Goal: Task Accomplishment & Management: Use online tool/utility

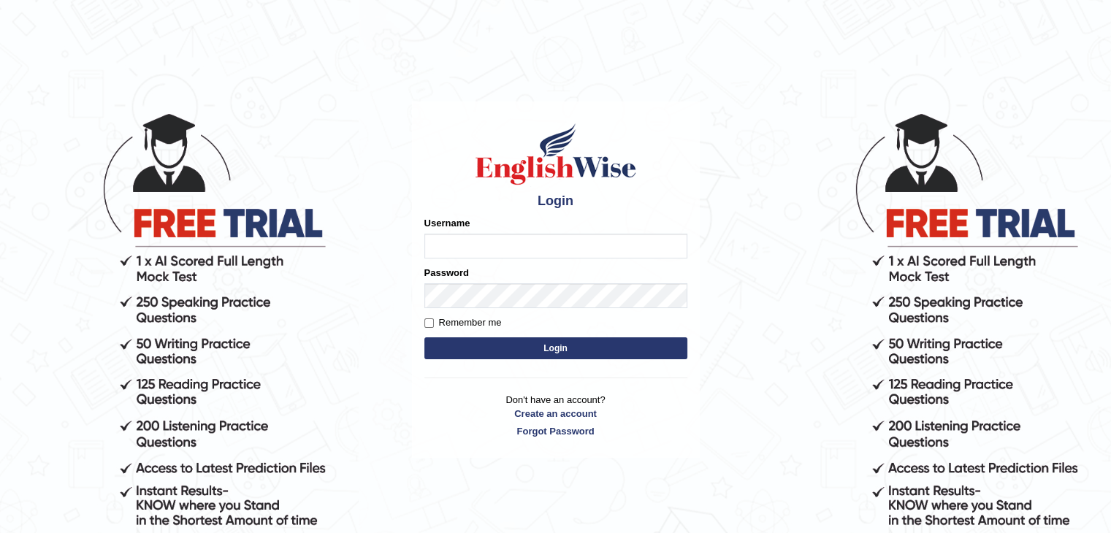
drag, startPoint x: 0, startPoint y: 0, endPoint x: 605, endPoint y: 248, distance: 654.2
click at [605, 248] on input "Username" at bounding box center [555, 246] width 263 height 25
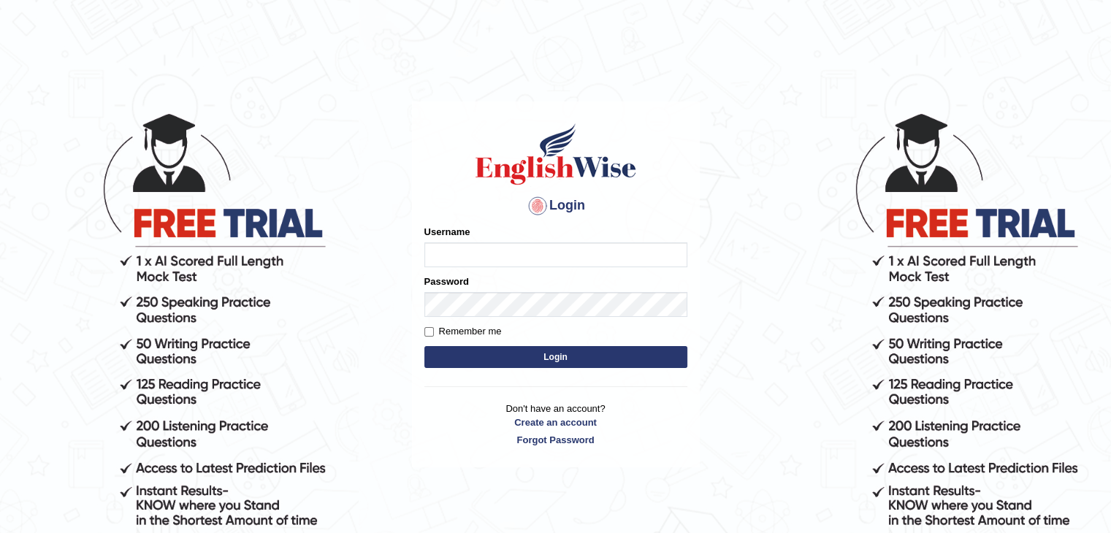
type input "Pursha_parramatta"
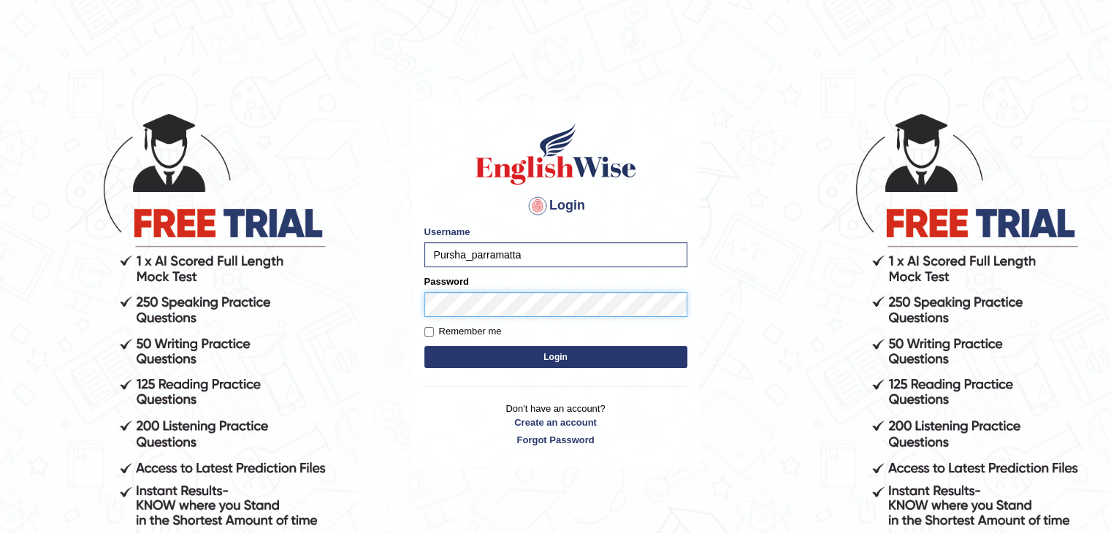
click at [424, 346] on button "Login" at bounding box center [555, 357] width 263 height 22
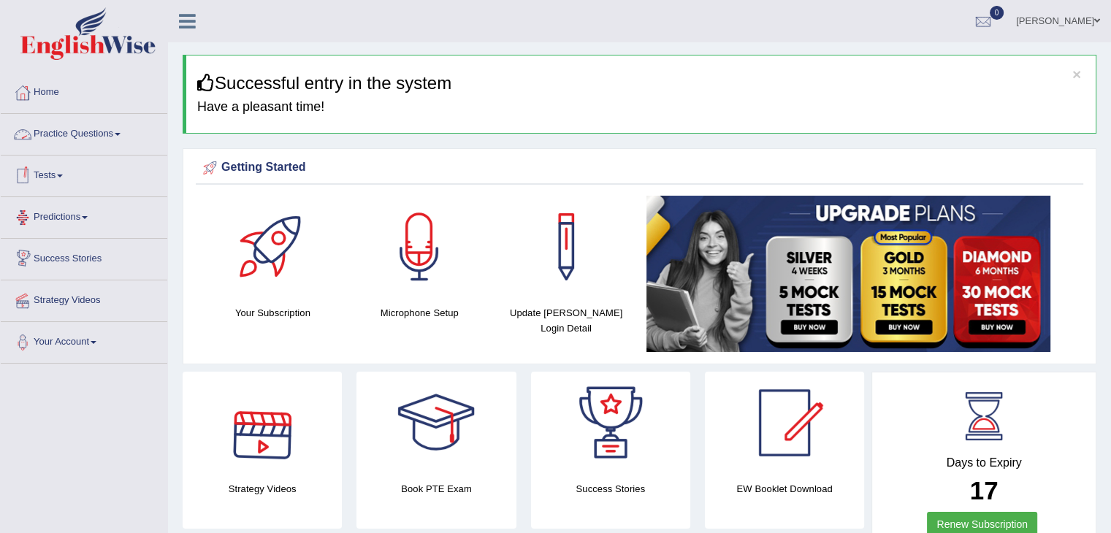
click at [61, 171] on link "Tests" at bounding box center [84, 174] width 167 height 37
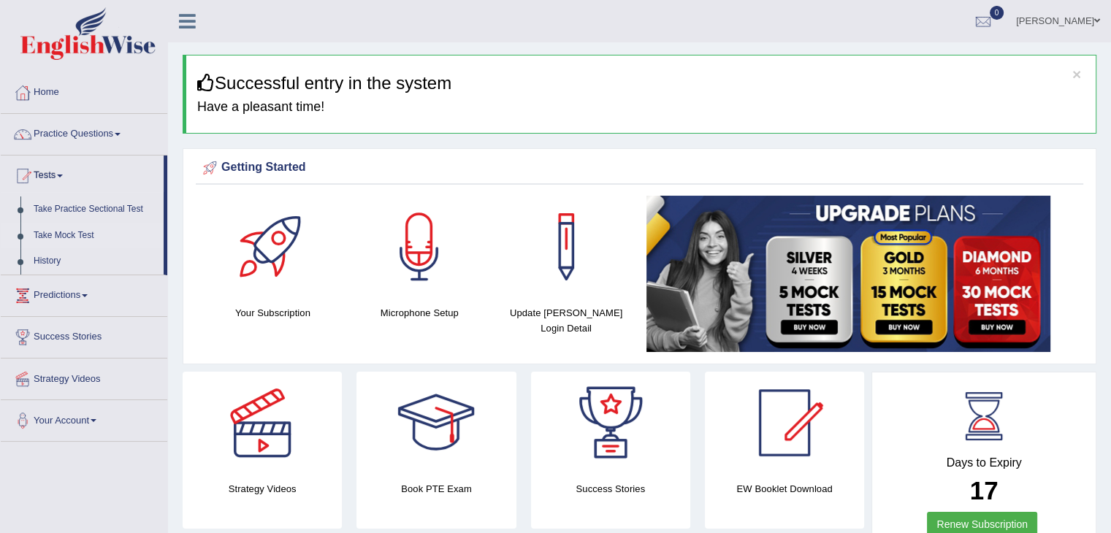
click at [64, 234] on link "Take Mock Test" at bounding box center [95, 236] width 137 height 26
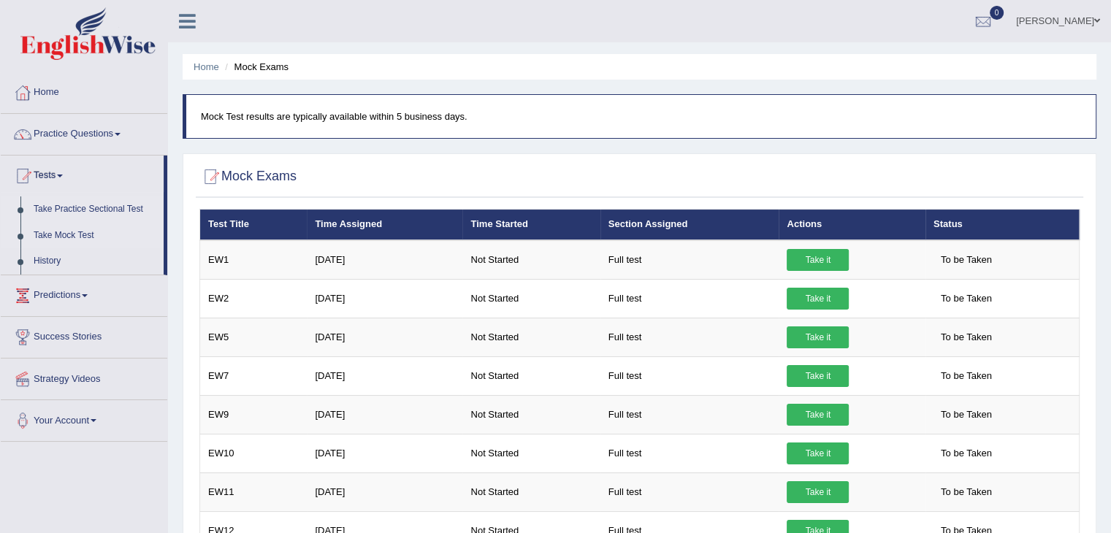
click at [67, 211] on link "Take Practice Sectional Test" at bounding box center [95, 209] width 137 height 26
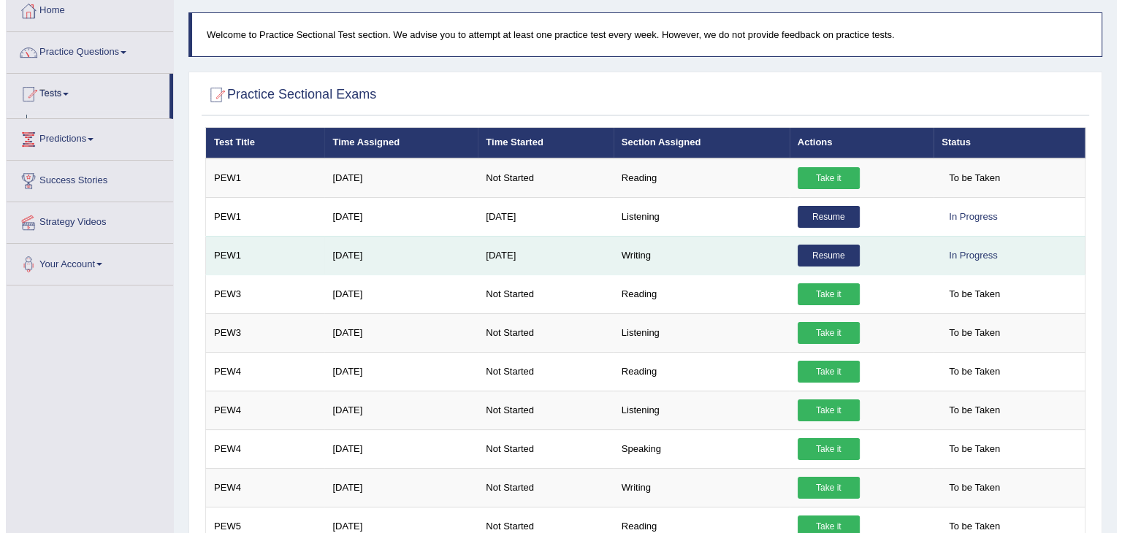
scroll to position [117, 0]
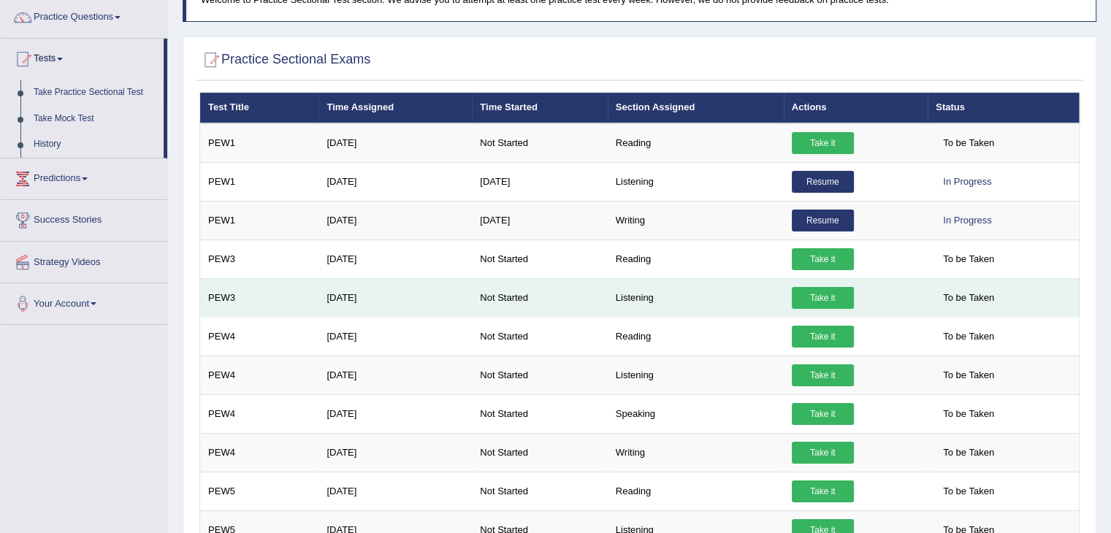
click at [821, 290] on link "Take it" at bounding box center [823, 298] width 62 height 22
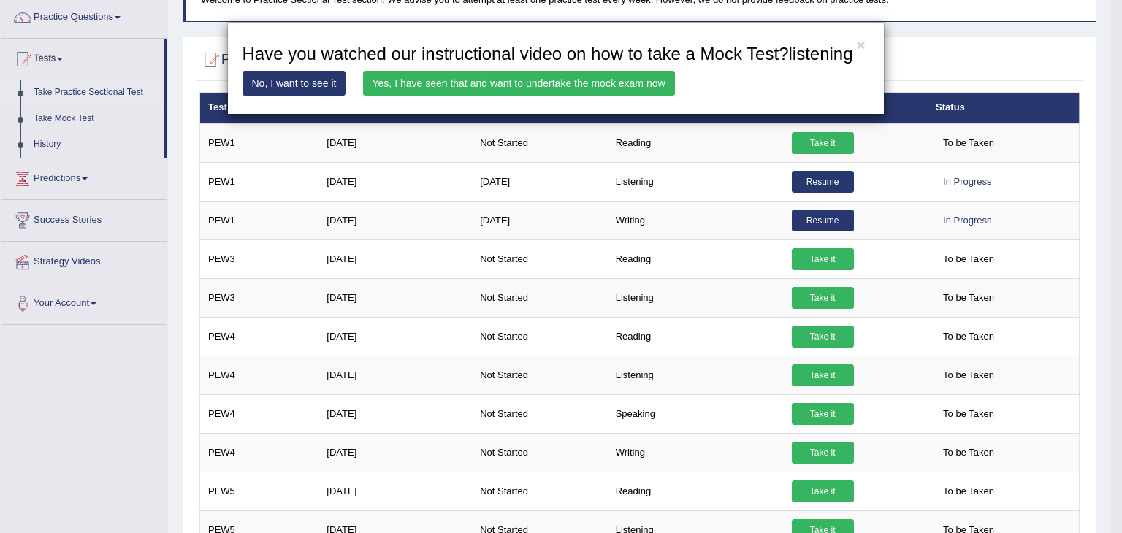
click at [589, 79] on link "Yes, I have seen that and want to undertake the mock exam now" at bounding box center [519, 83] width 312 height 25
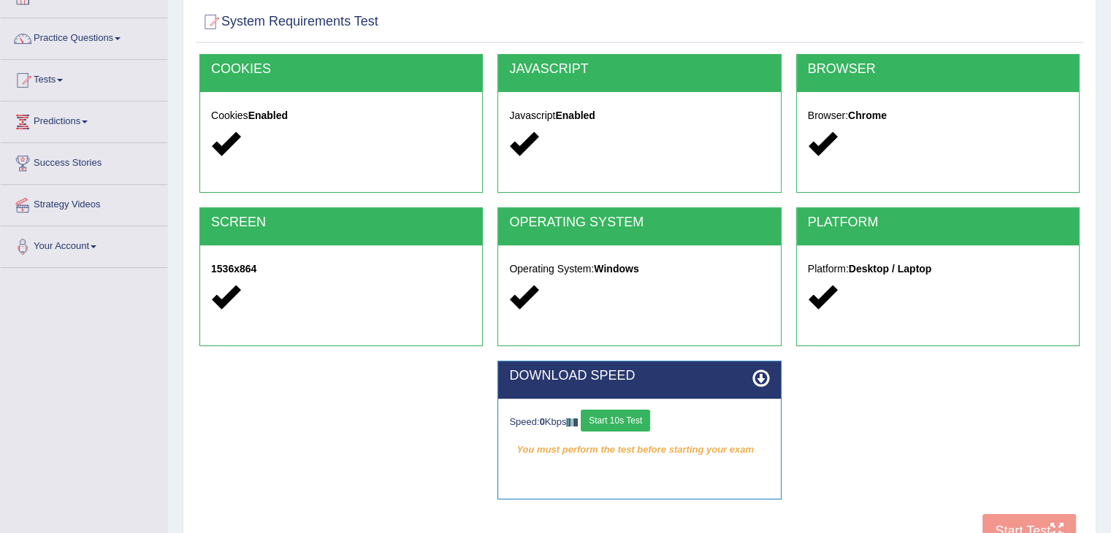
scroll to position [105, 0]
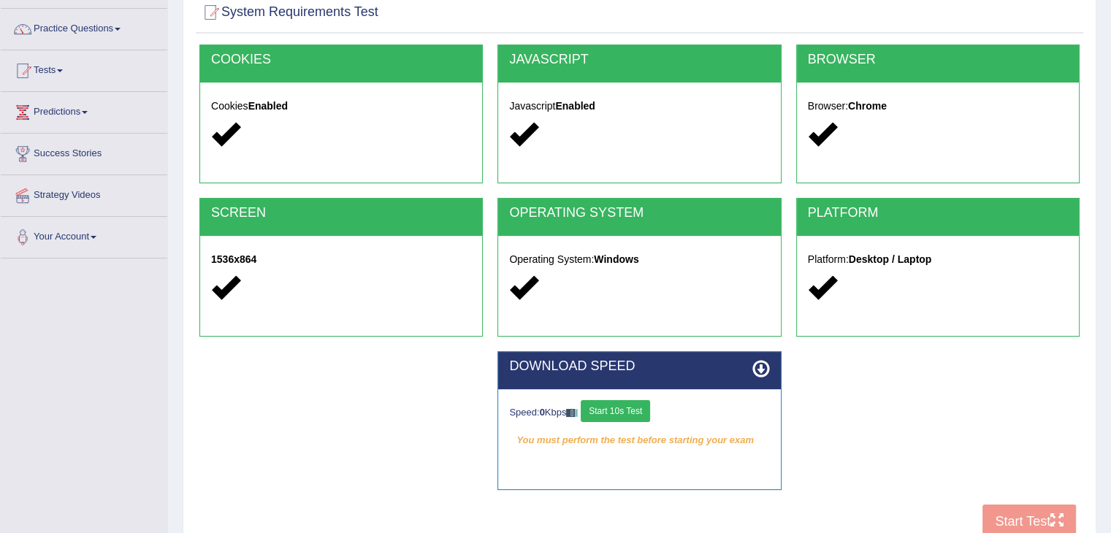
click at [623, 409] on button "Start 10s Test" at bounding box center [615, 411] width 69 height 22
click at [623, 409] on button "Start 10s Test" at bounding box center [626, 411] width 69 height 22
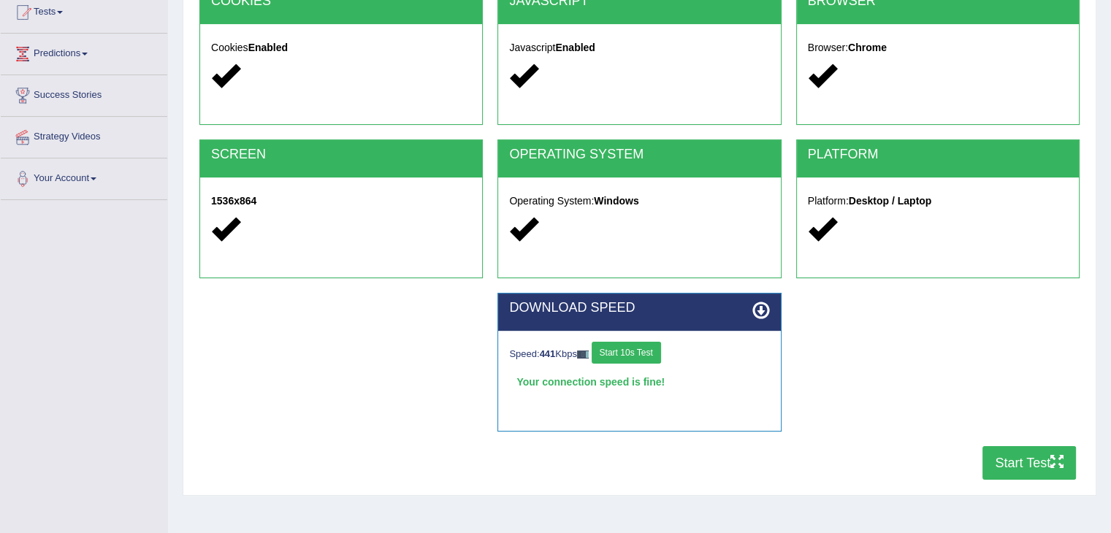
scroll to position [166, 0]
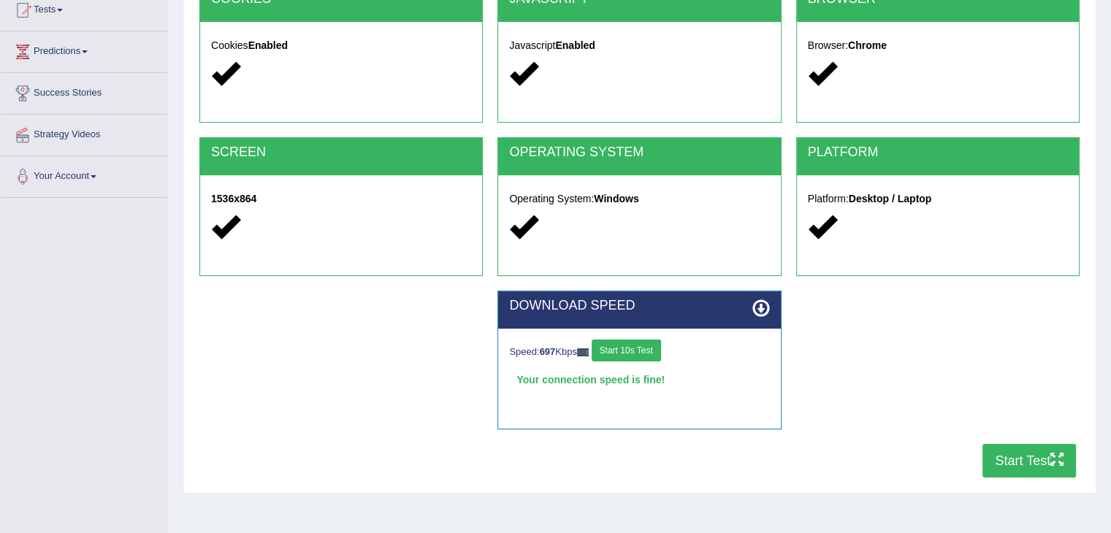
click at [1002, 459] on button "Start Test" at bounding box center [1028, 461] width 93 height 34
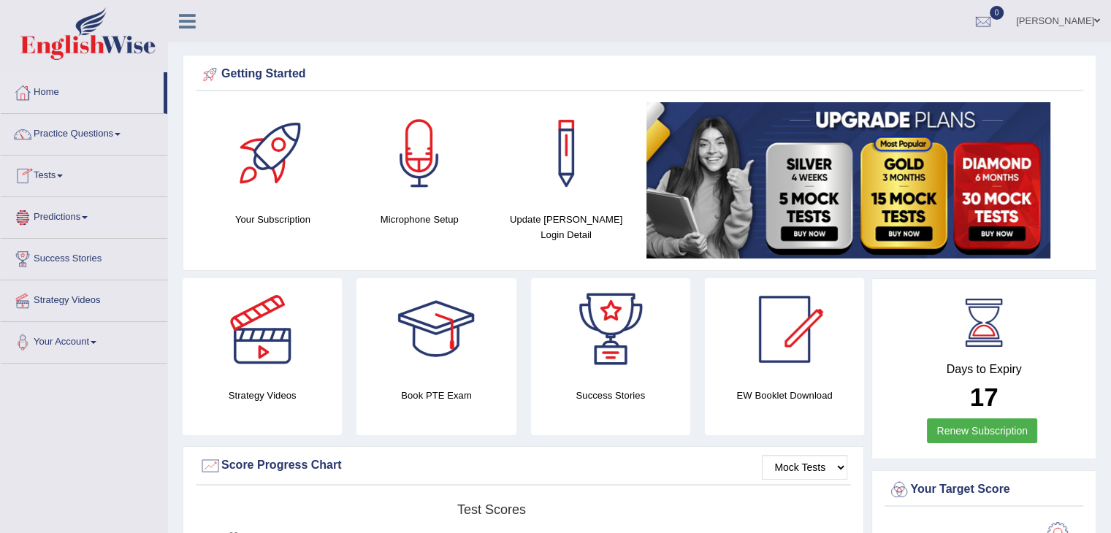
click at [53, 180] on link "Tests" at bounding box center [84, 174] width 167 height 37
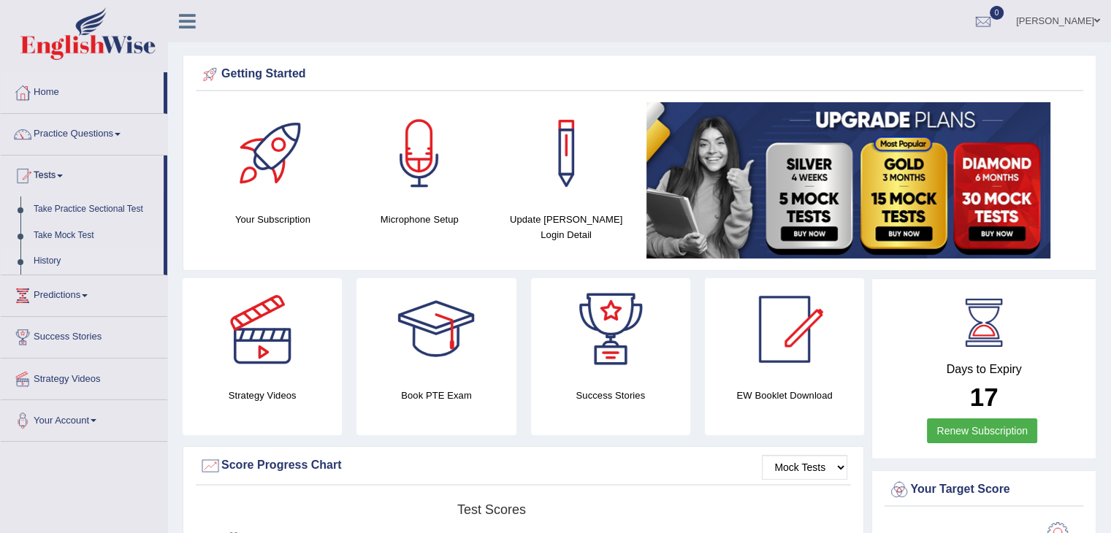
click at [48, 258] on link "History" at bounding box center [95, 261] width 137 height 26
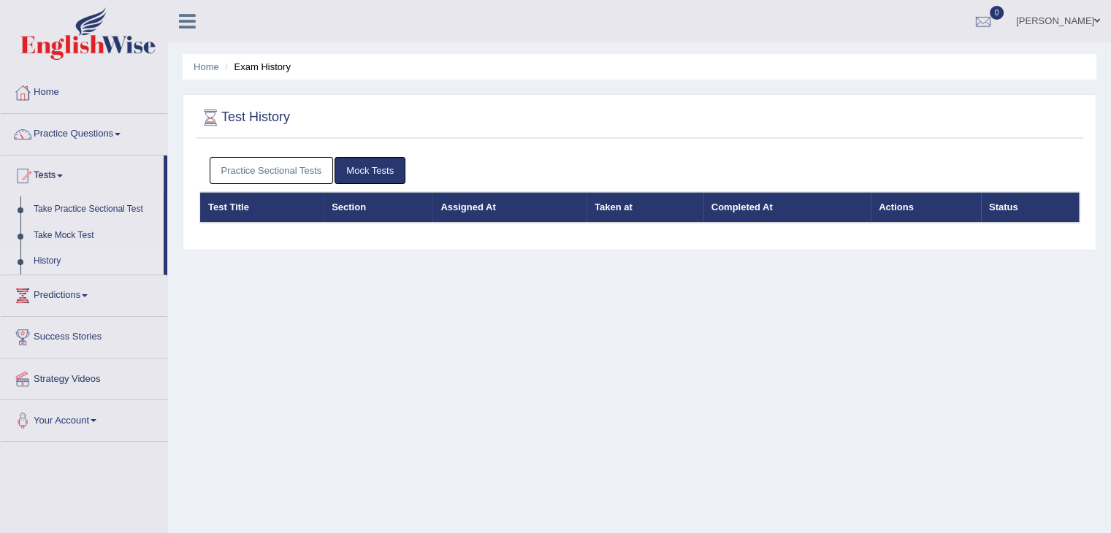
click at [243, 167] on link "Practice Sectional Tests" at bounding box center [272, 170] width 124 height 27
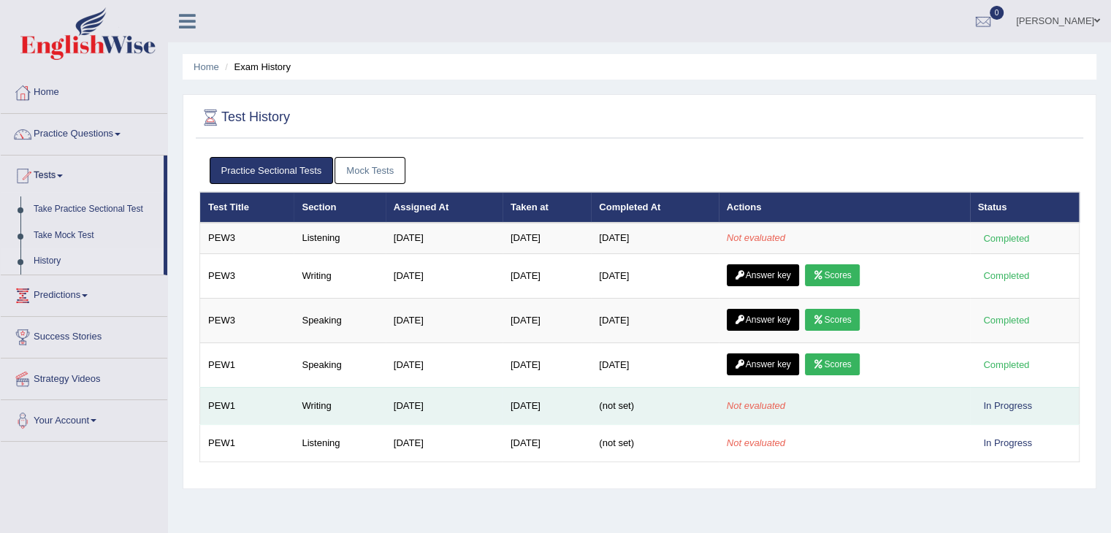
click at [888, 411] on td "Not evaluated" at bounding box center [844, 405] width 251 height 37
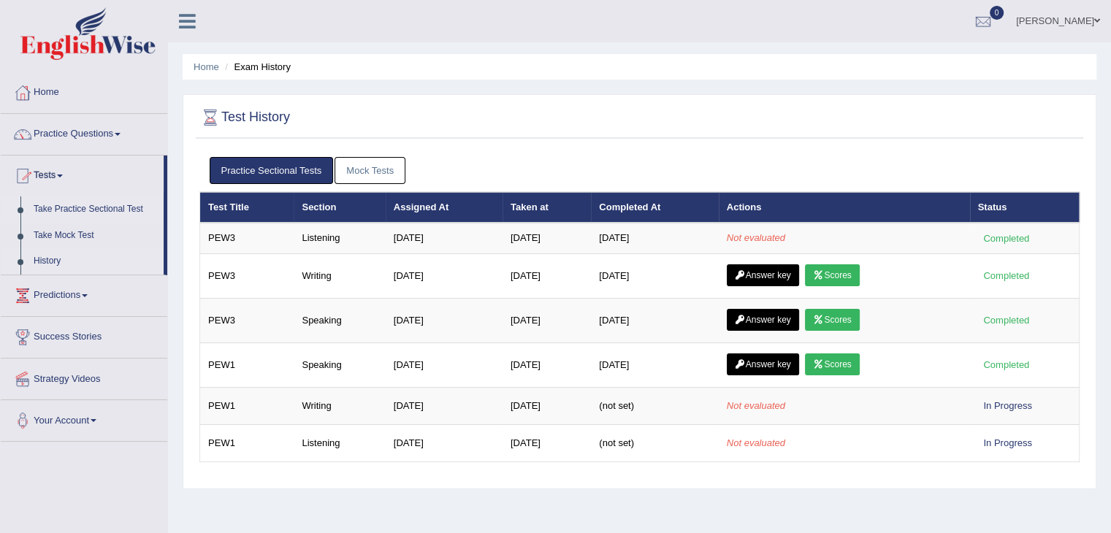
click at [63, 208] on link "Take Practice Sectional Test" at bounding box center [95, 209] width 137 height 26
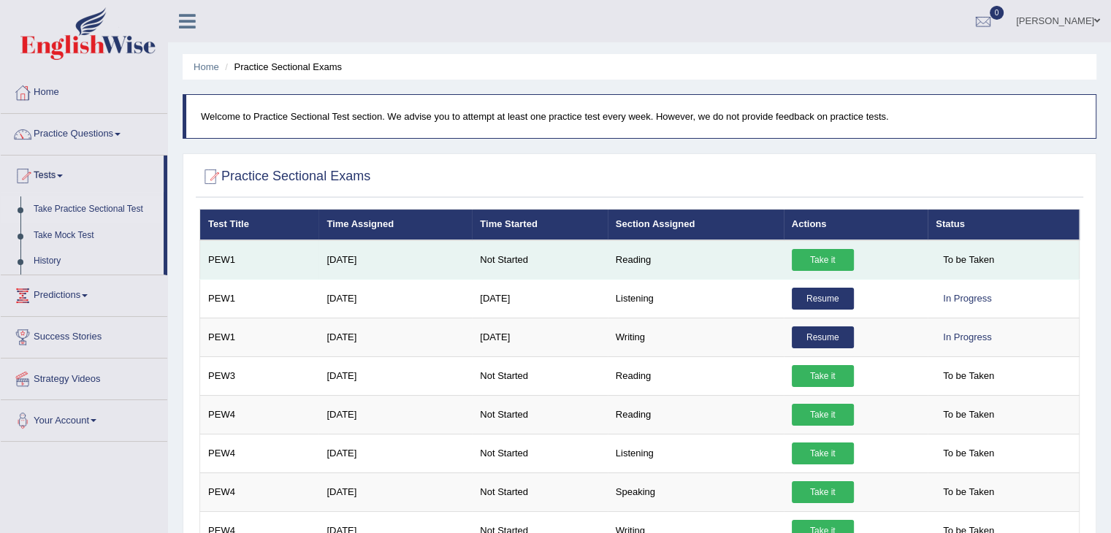
click at [820, 258] on link "Take it" at bounding box center [823, 260] width 62 height 22
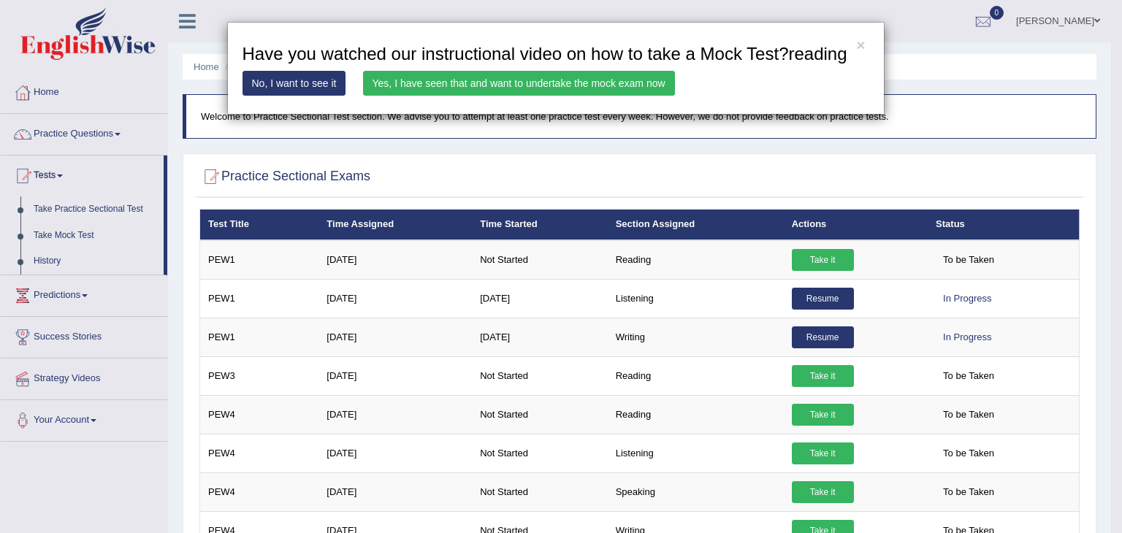
click at [660, 85] on link "Yes, I have seen that and want to undertake the mock exam now" at bounding box center [519, 83] width 312 height 25
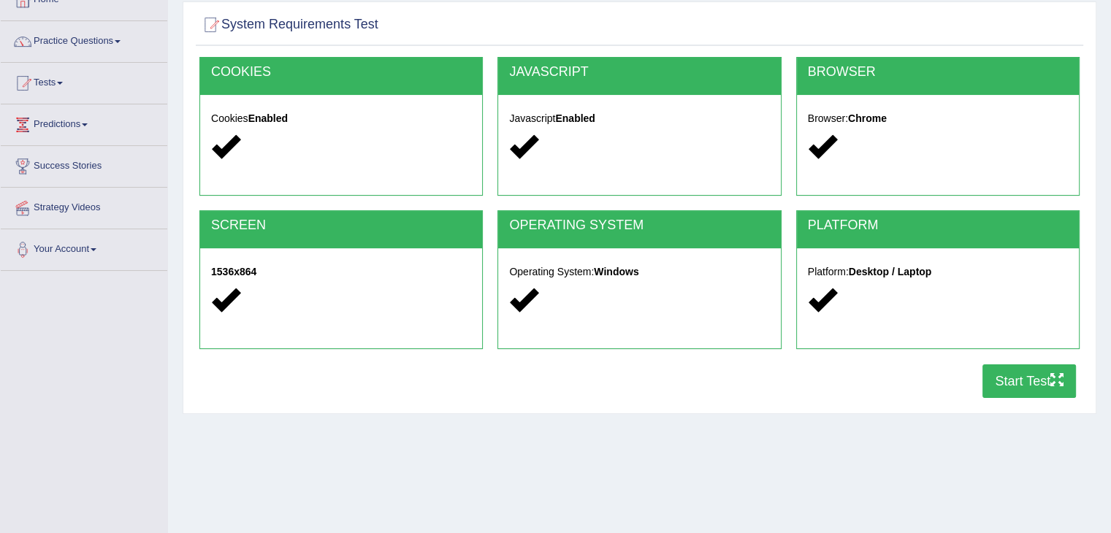
scroll to position [96, 0]
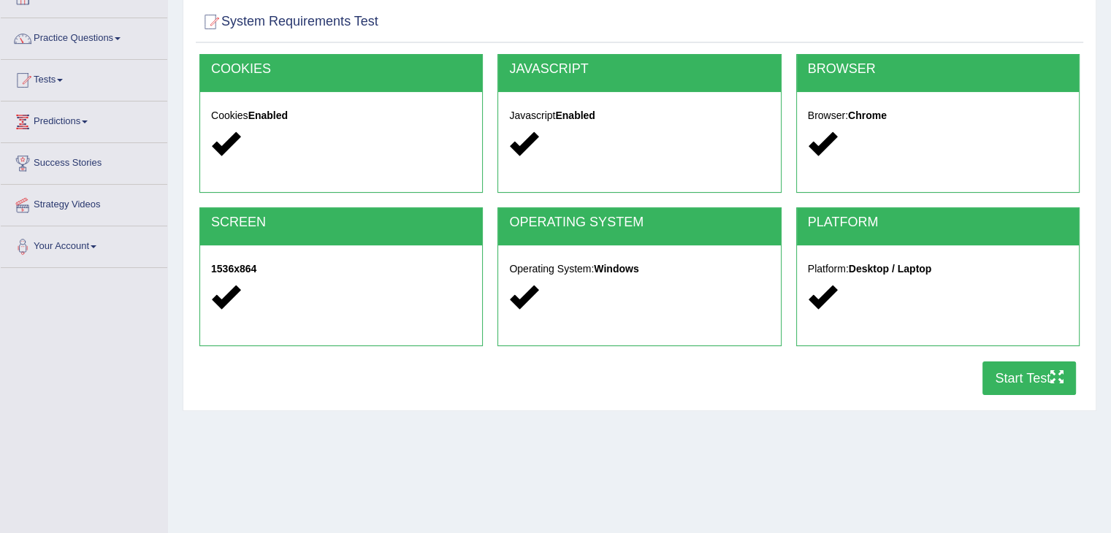
click at [1031, 368] on button "Start Test" at bounding box center [1028, 379] width 93 height 34
